Goal: Task Accomplishment & Management: Use online tool/utility

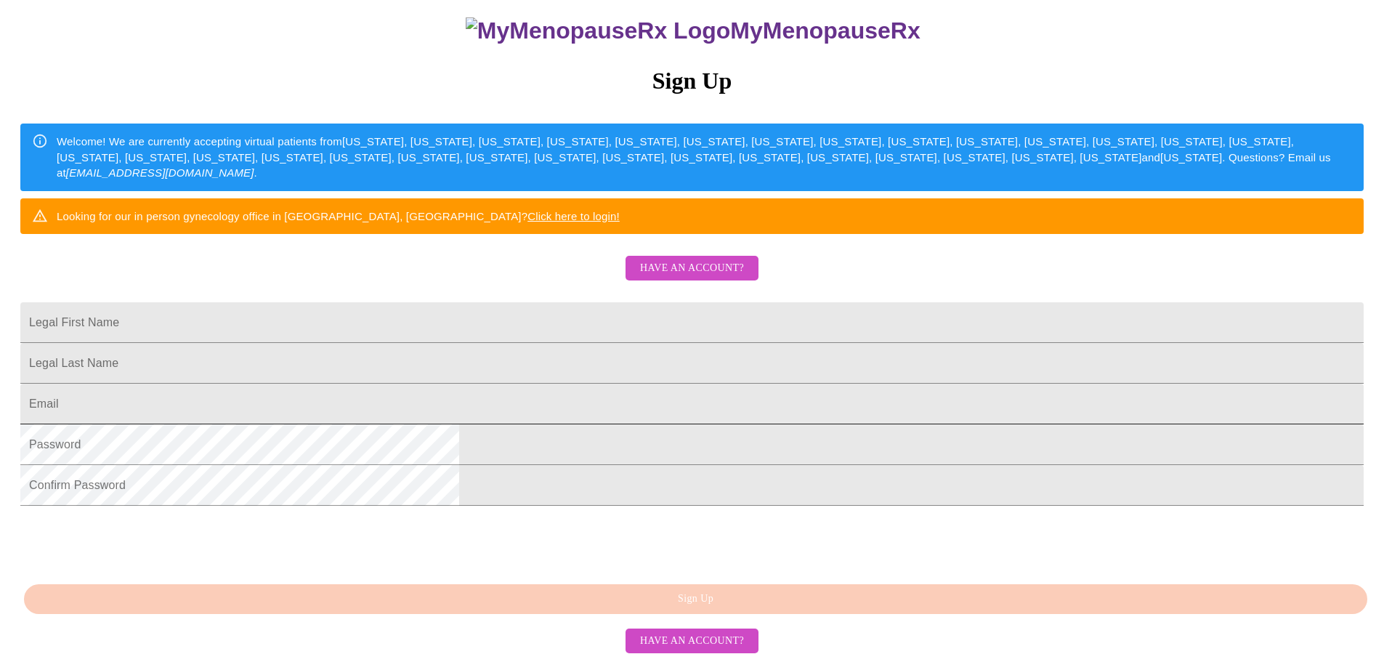
scroll to position [255, 0]
click at [713, 259] on span "Have an account?" at bounding box center [692, 268] width 104 height 18
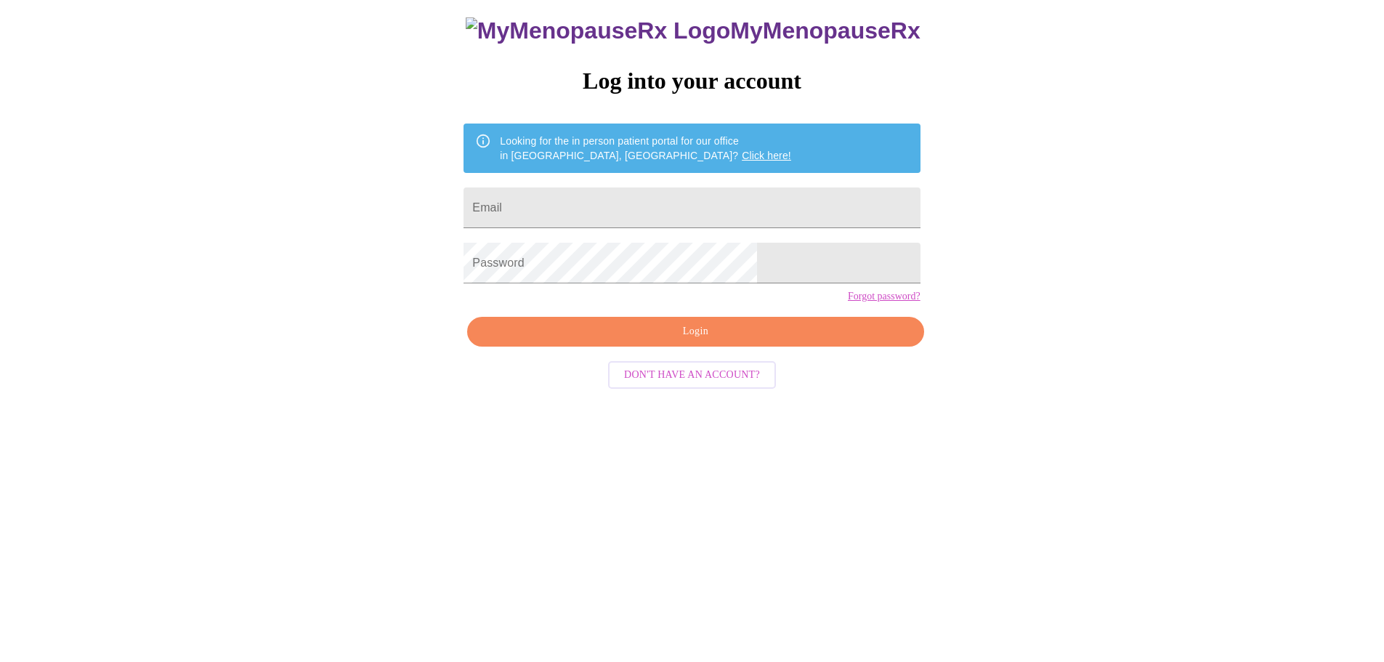
scroll to position [15, 0]
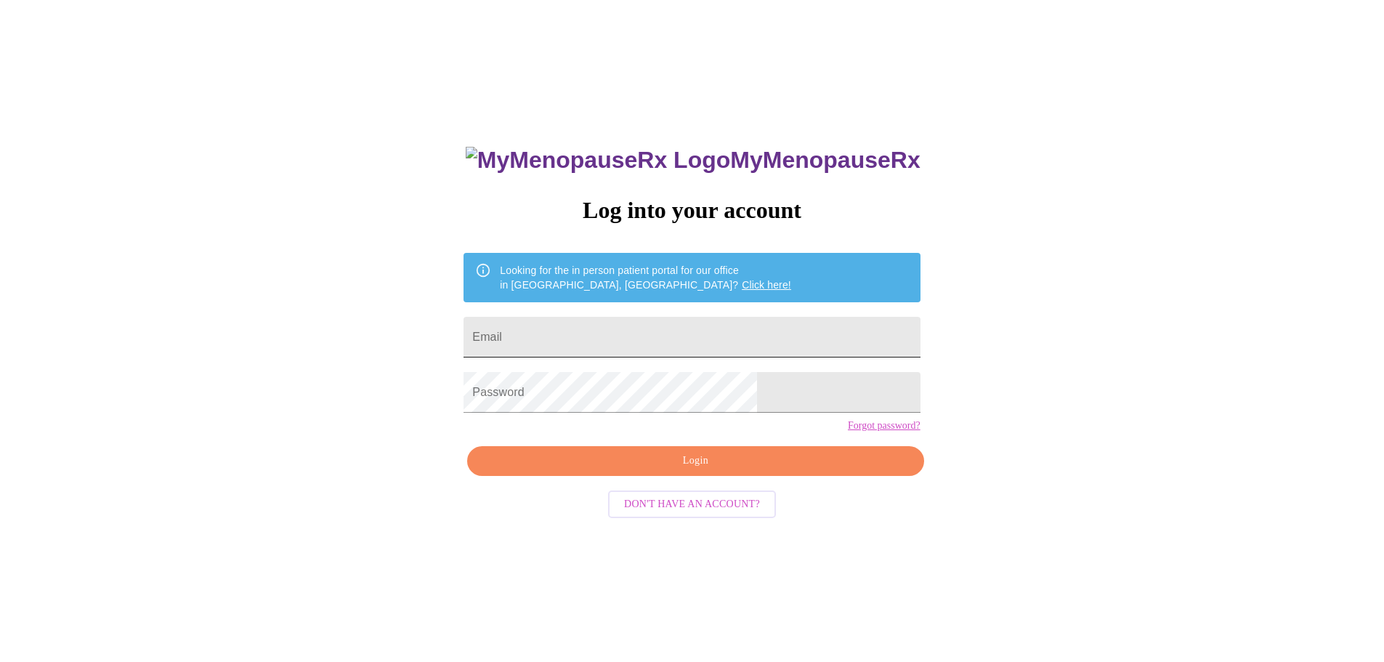
click at [683, 330] on input "Email" at bounding box center [691, 337] width 456 height 41
type input "[EMAIL_ADDRESS][DOMAIN_NAME]"
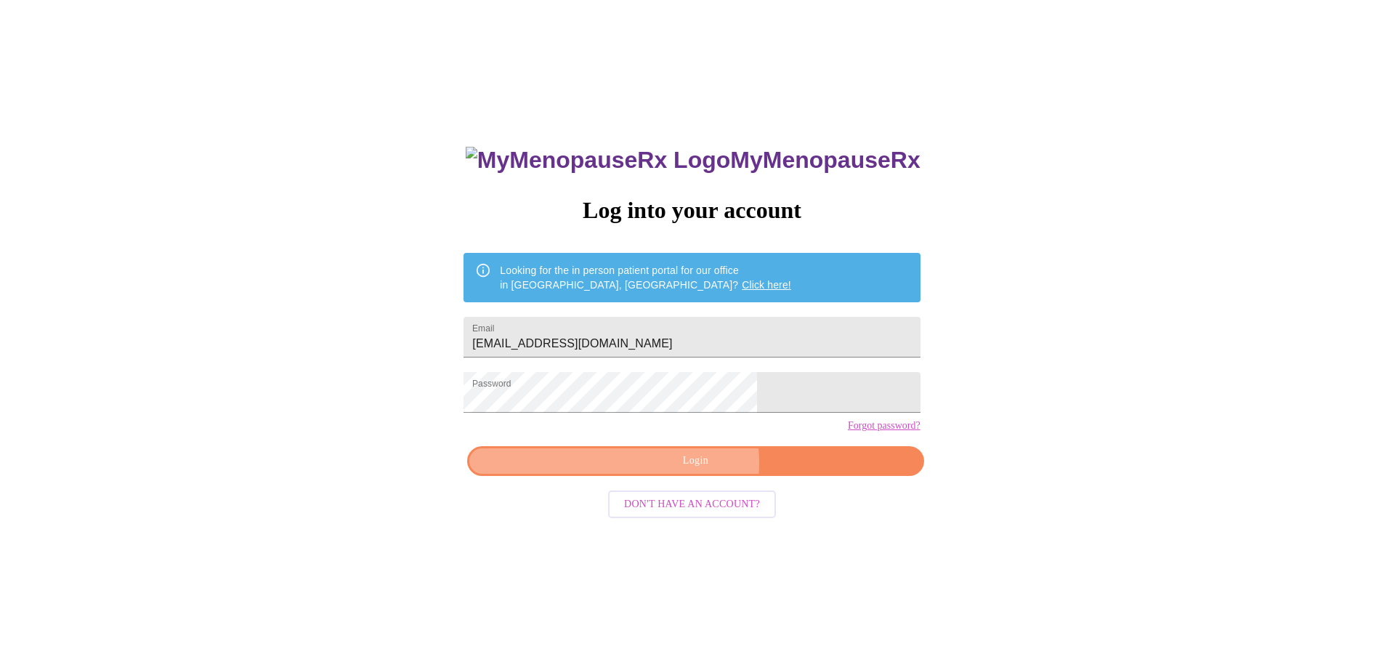
click at [692, 470] on span "Login" at bounding box center [695, 461] width 423 height 18
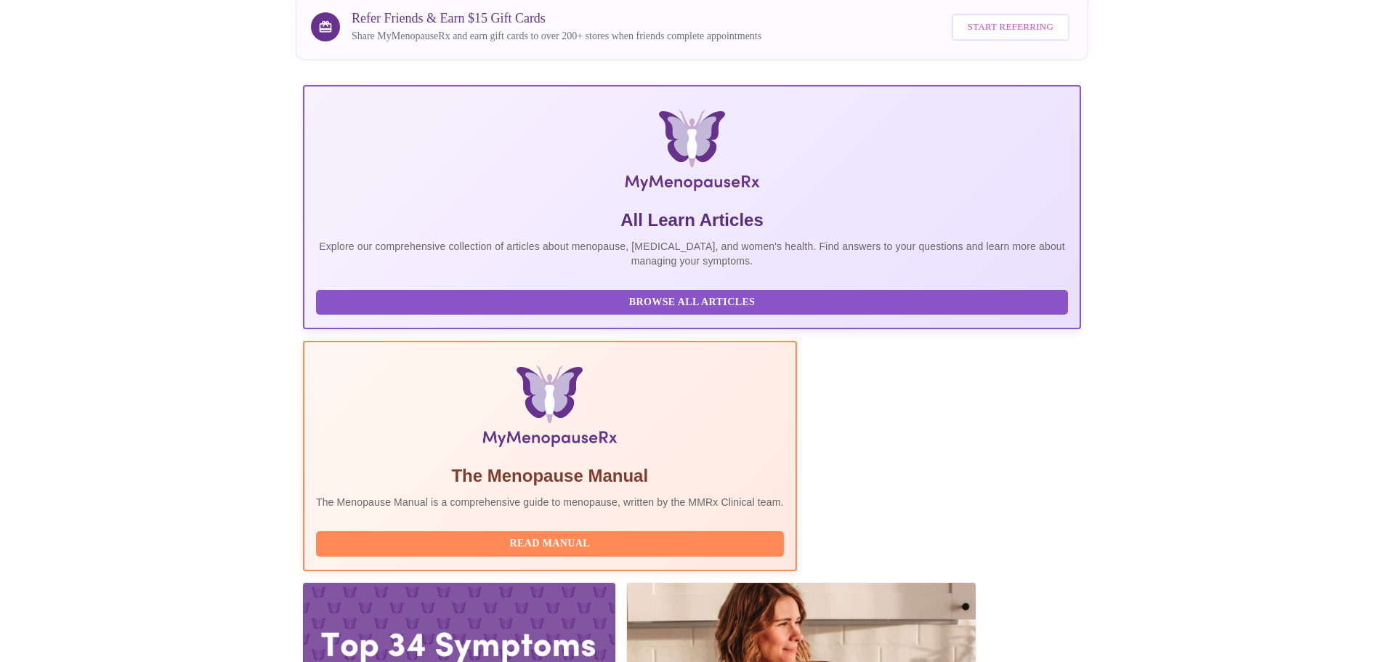
scroll to position [134, 0]
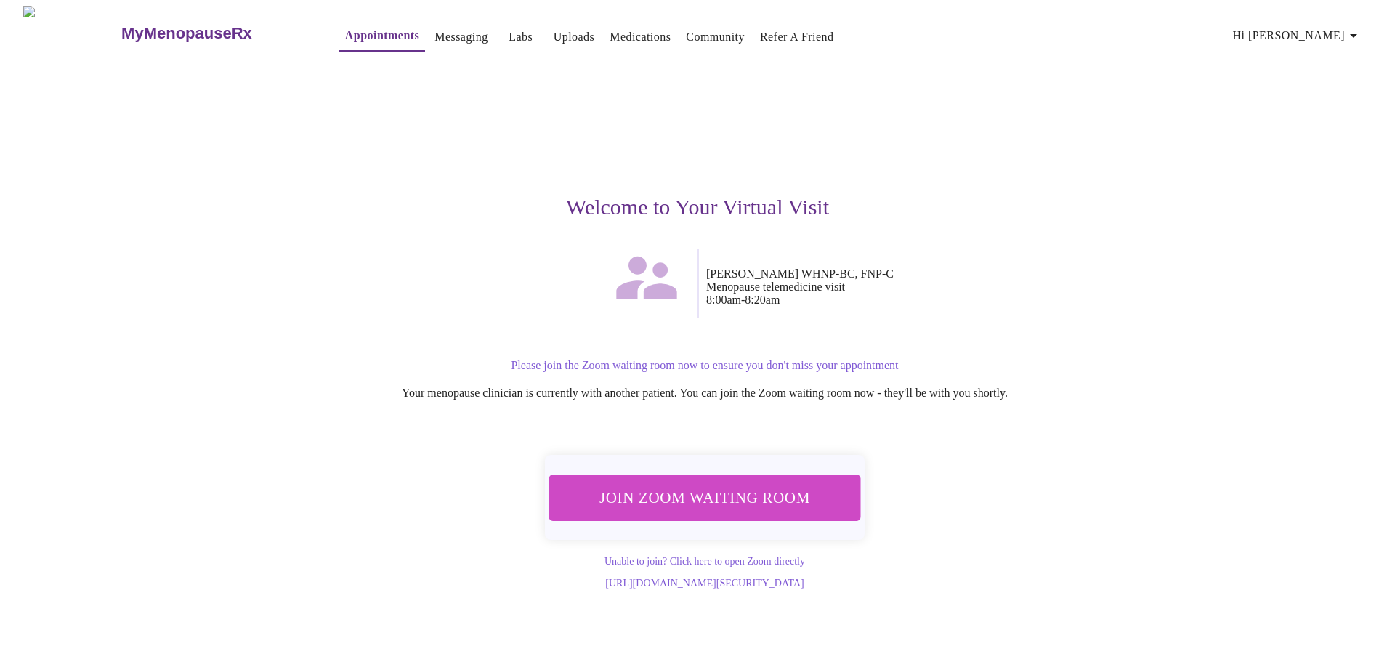
click at [727, 495] on span "Join Zoom Waiting Room" at bounding box center [704, 498] width 281 height 28
